Goal: Communication & Community: Ask a question

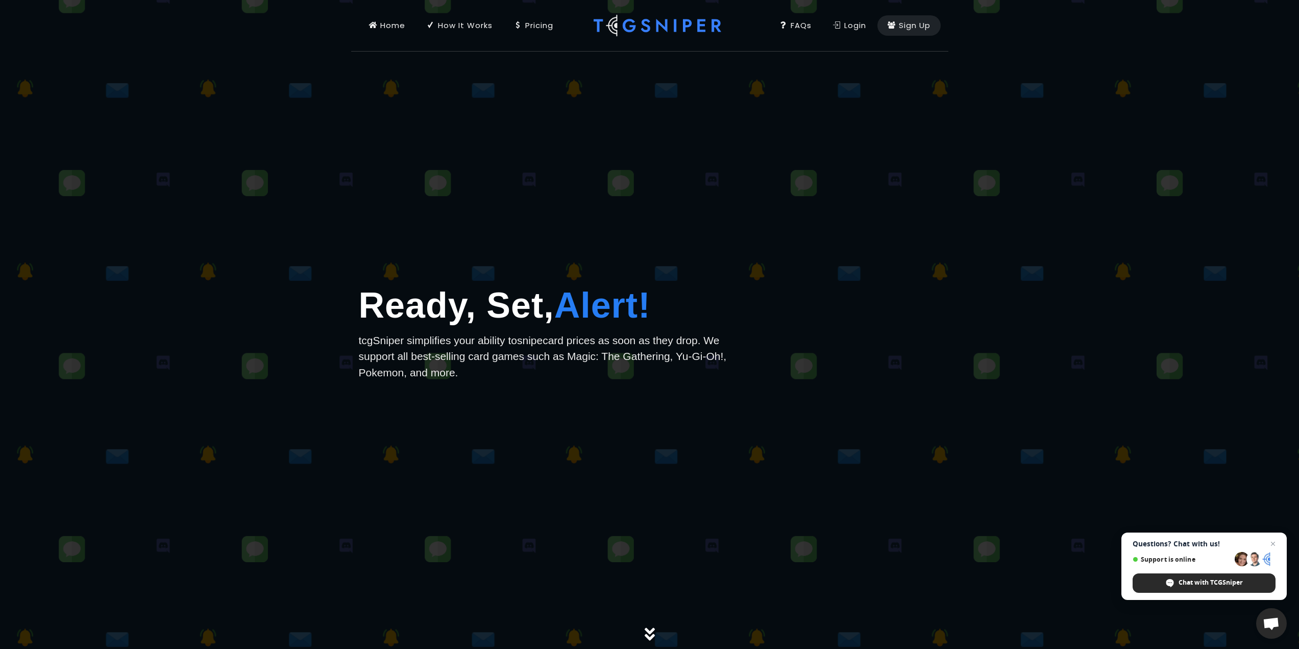
click at [461, 26] on div "How It Works" at bounding box center [460, 25] width 66 height 11
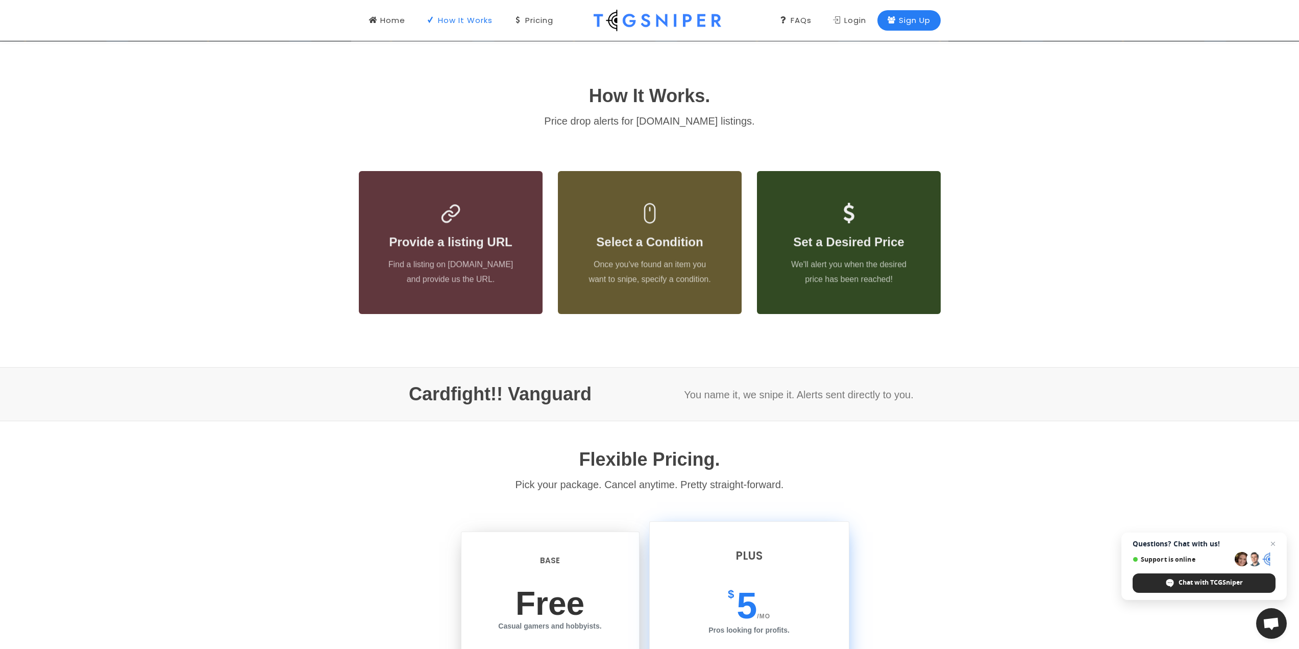
scroll to position [608, 0]
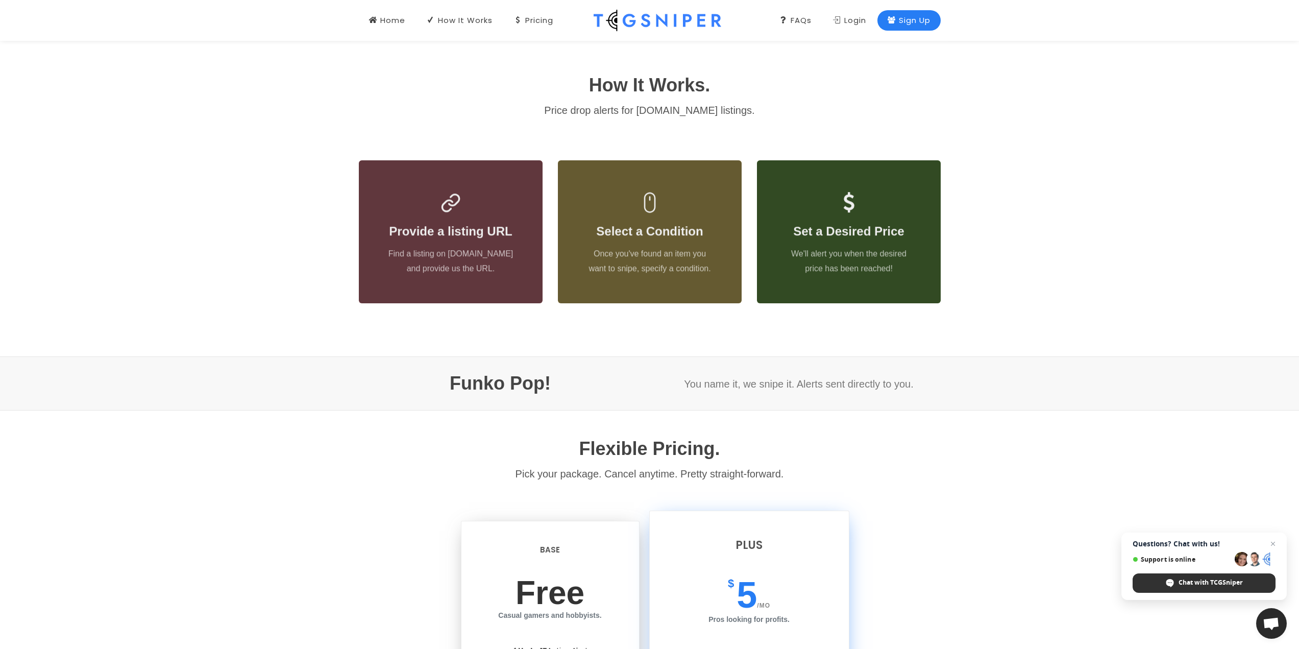
click at [1226, 584] on span "Chat with TCGSniper" at bounding box center [1211, 582] width 64 height 9
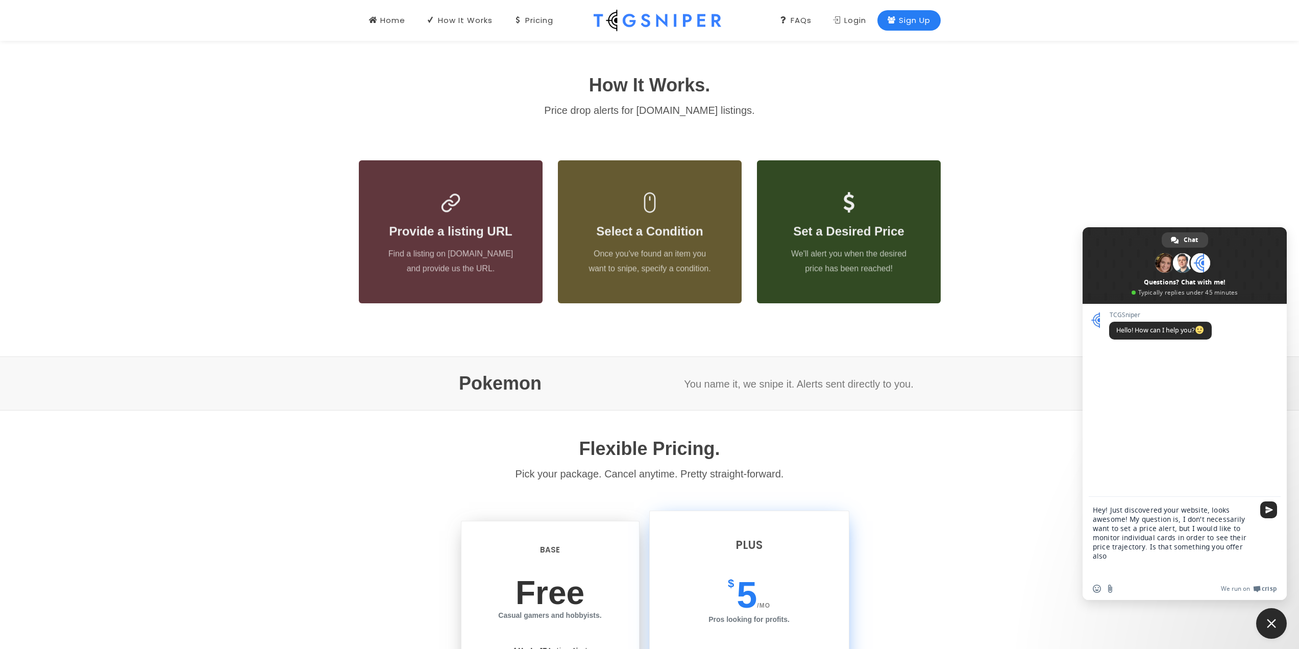
type textarea "Hey! Just discovered your website, looks awesome! My question is, I don't neces…"
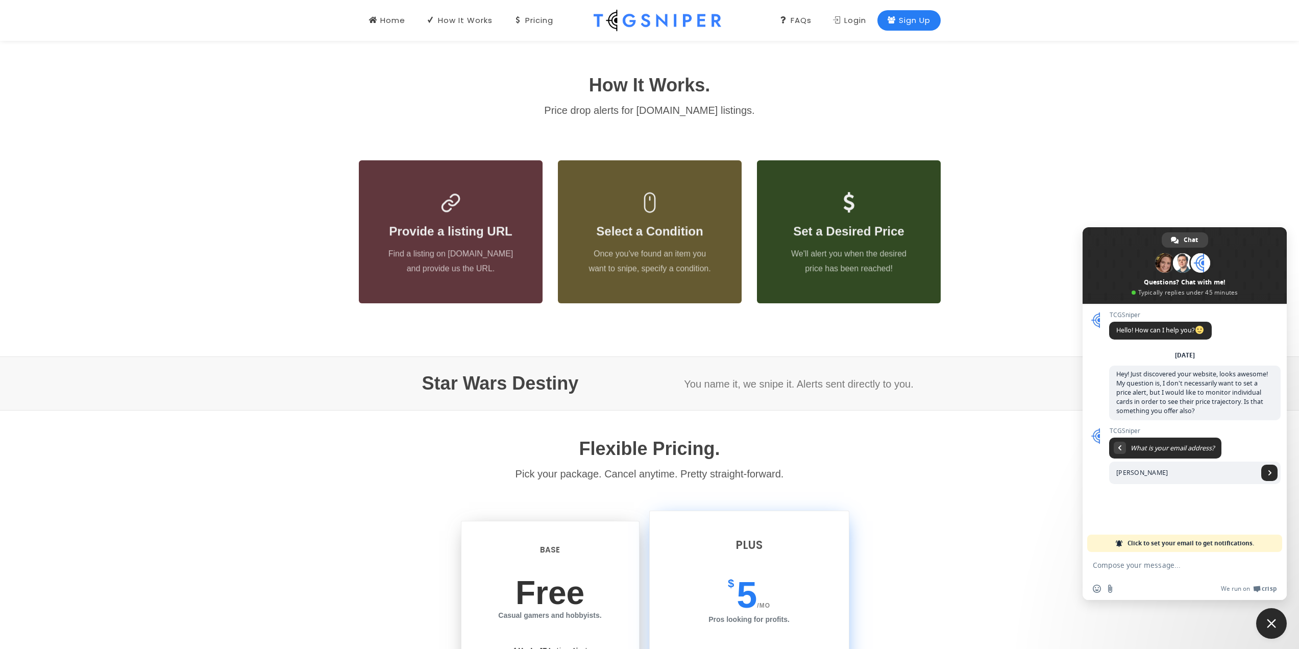
type input "[PERSON_NAME][EMAIL_ADDRESS][DOMAIN_NAME]"
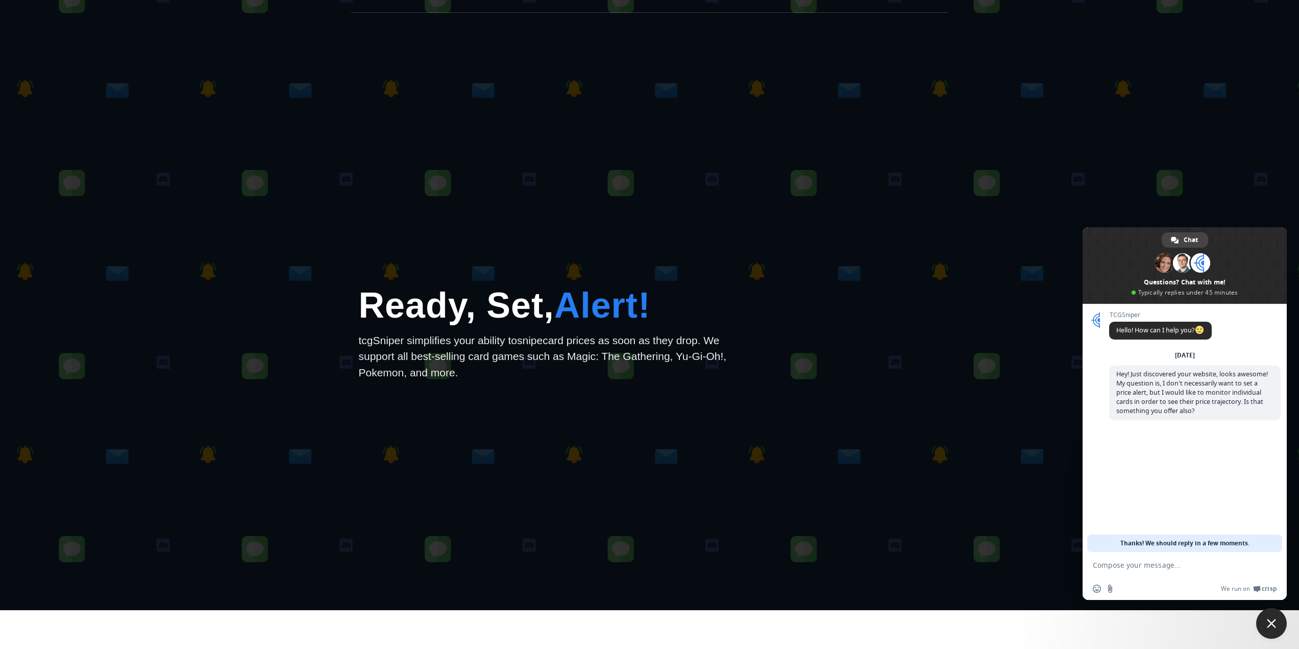
scroll to position [0, 0]
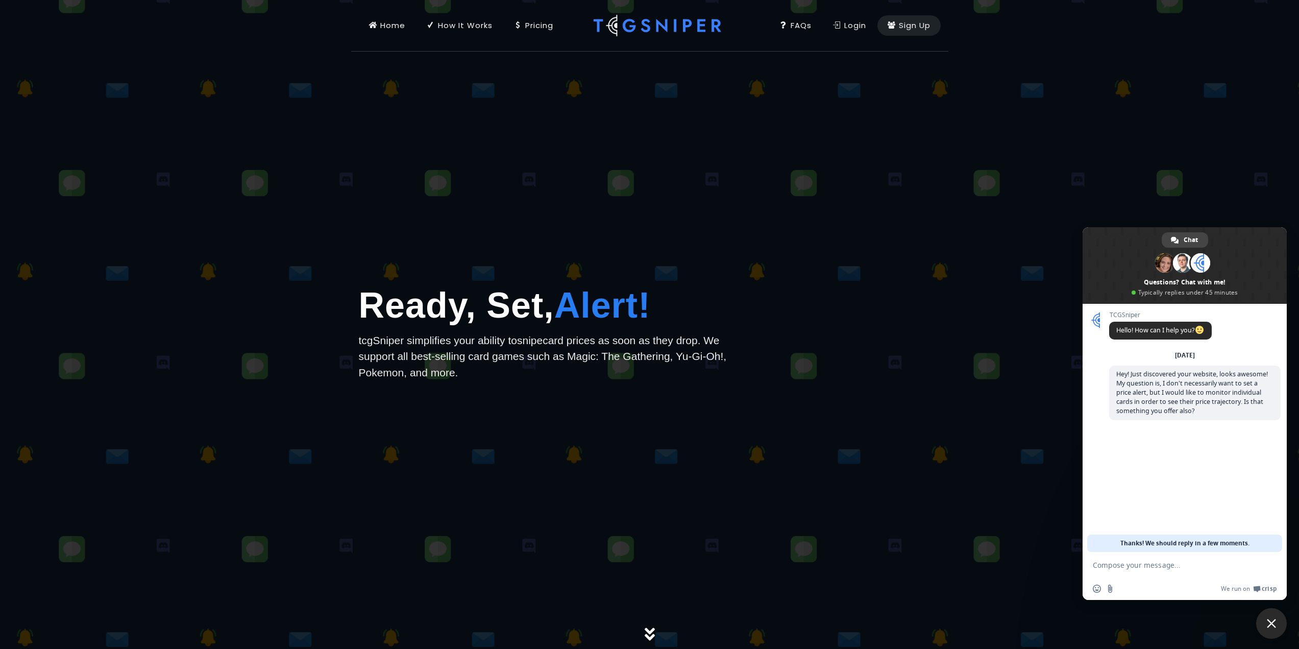
click at [794, 21] on div "FAQs" at bounding box center [796, 25] width 32 height 11
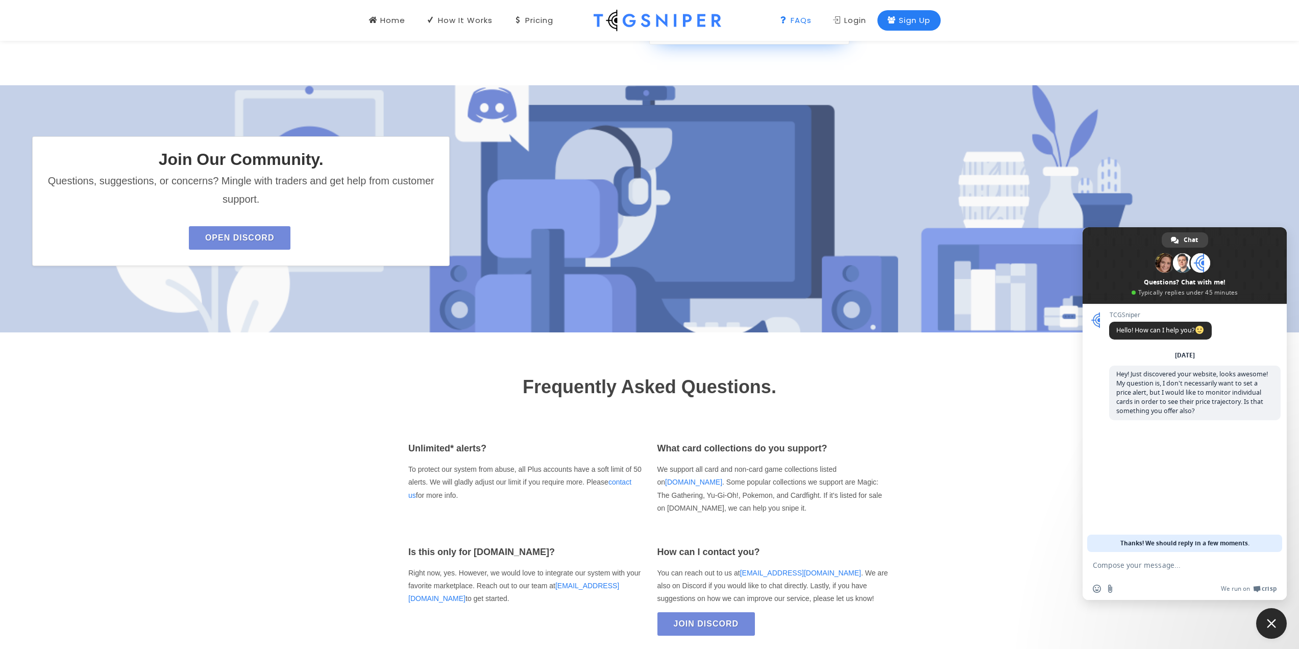
scroll to position [1586, 0]
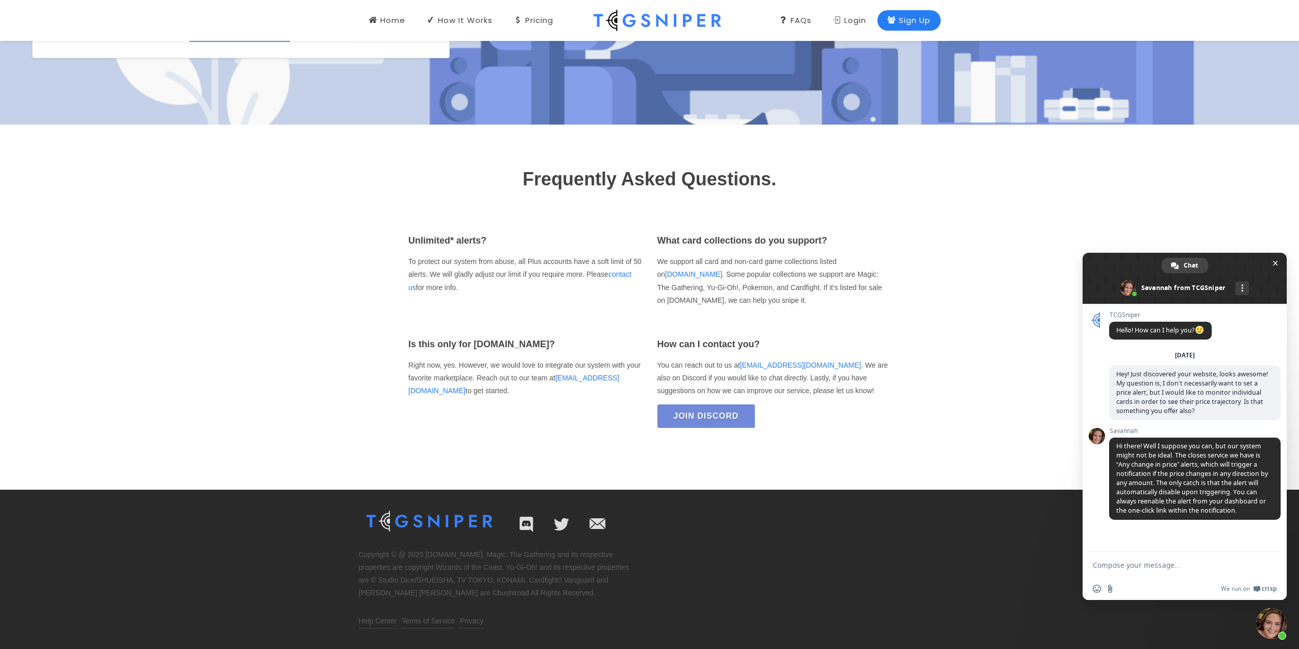
click at [1160, 569] on textarea "Compose your message..." at bounding box center [1174, 565] width 163 height 26
type textarea "[PERSON_NAME], thanks!"
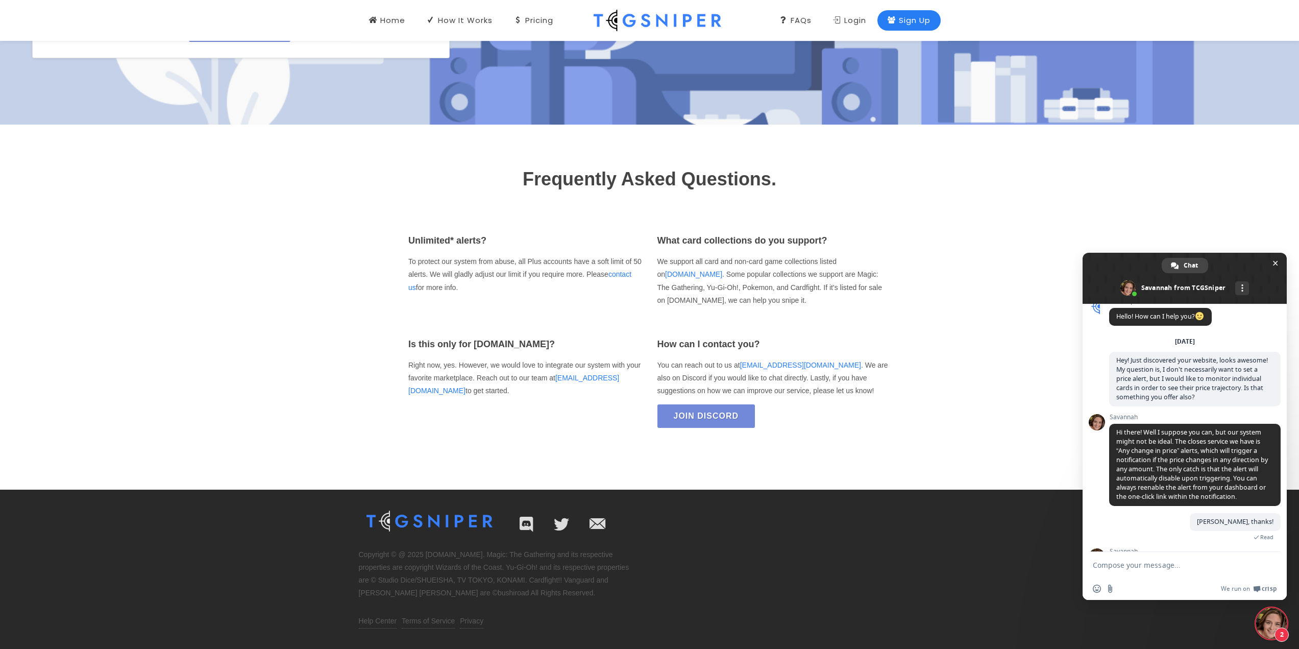
scroll to position [88, 0]
